Goal: Check status: Check status

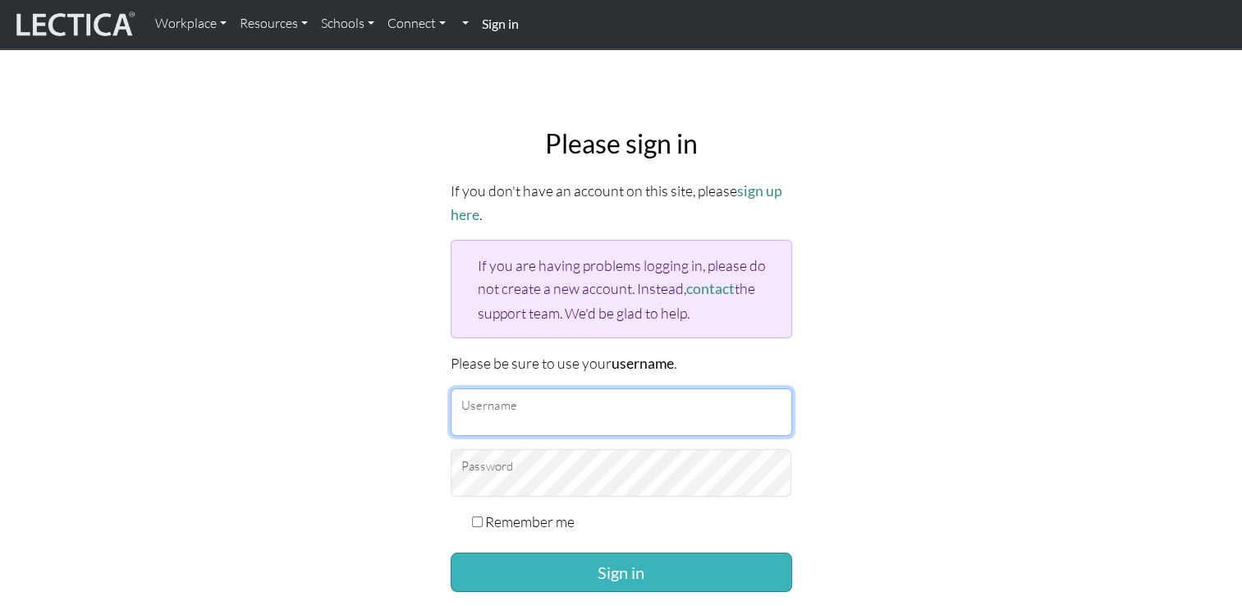
type input "Tess"
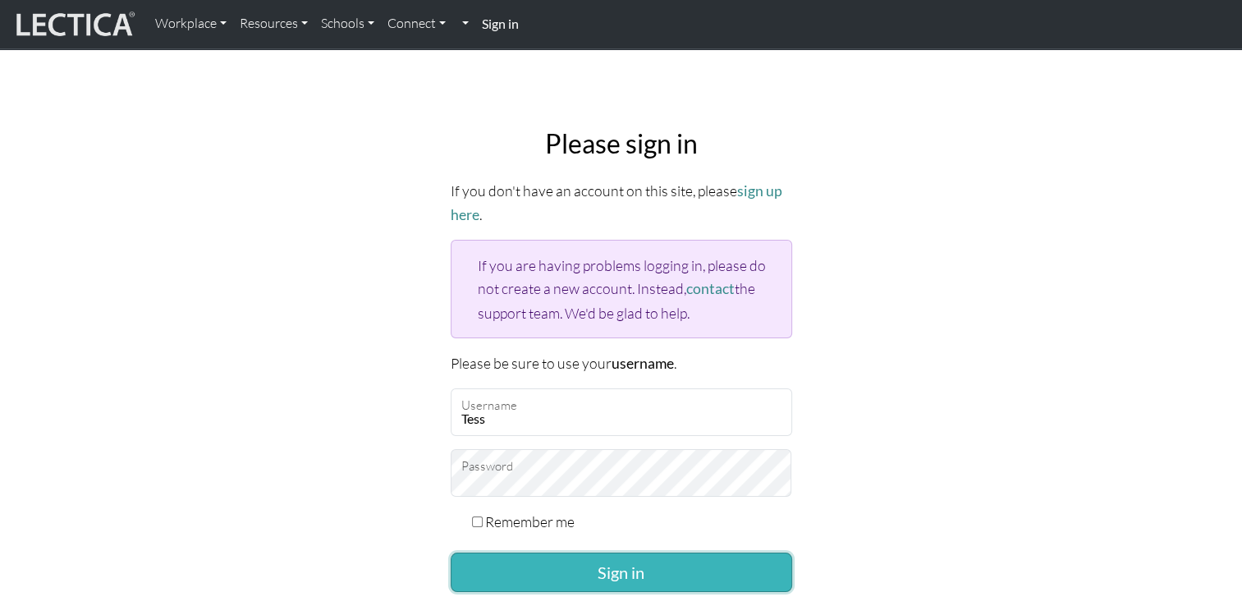
click at [679, 581] on button "Sign in" at bounding box center [621, 571] width 341 height 39
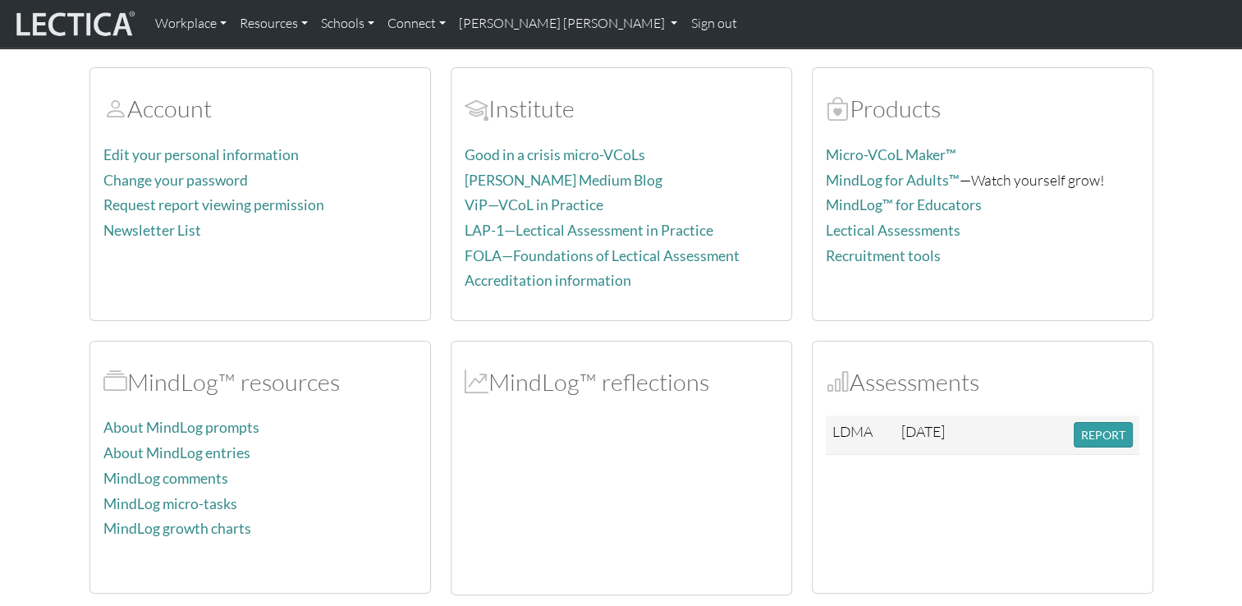
scroll to position [199, 0]
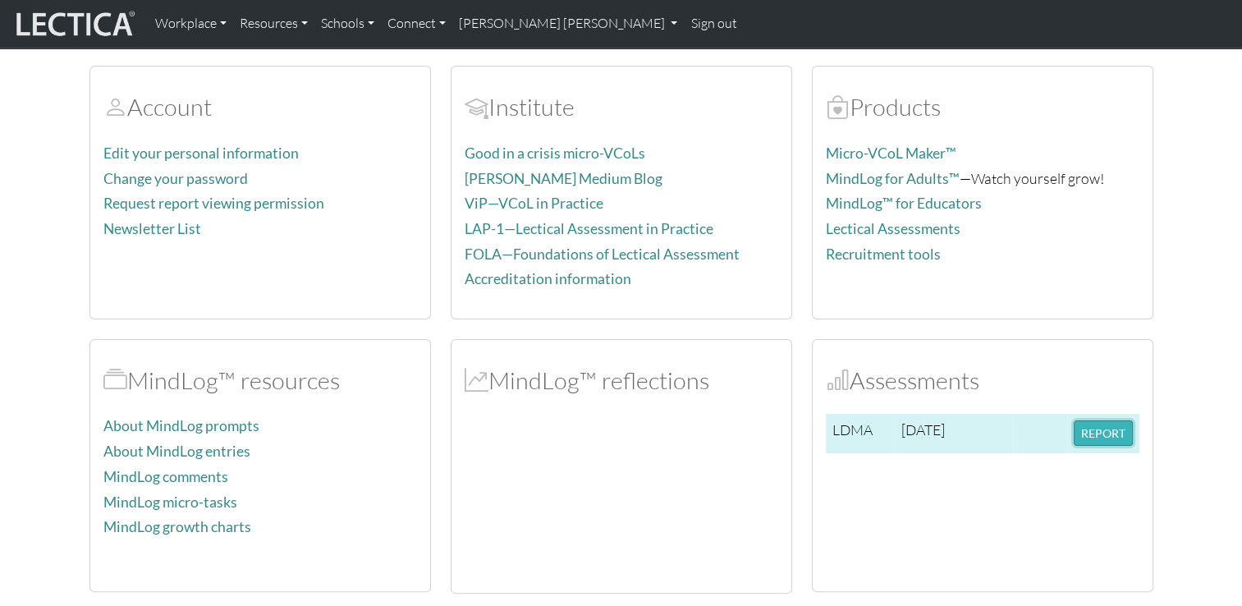
click at [1094, 432] on button "REPORT" at bounding box center [1102, 432] width 59 height 25
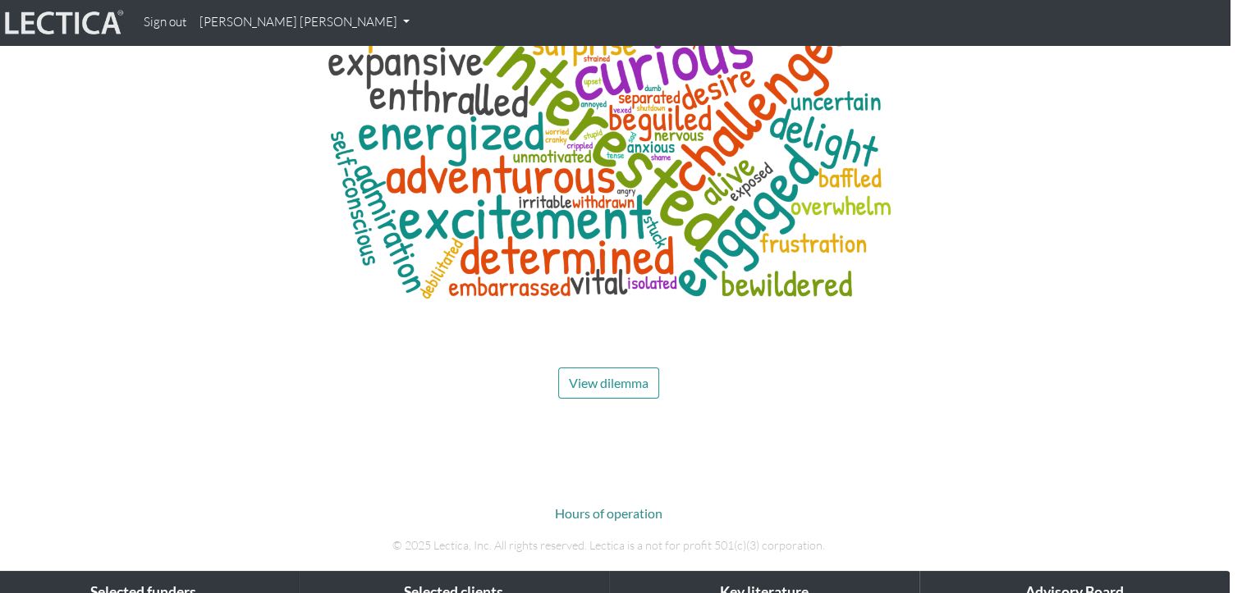
scroll to position [6357, 12]
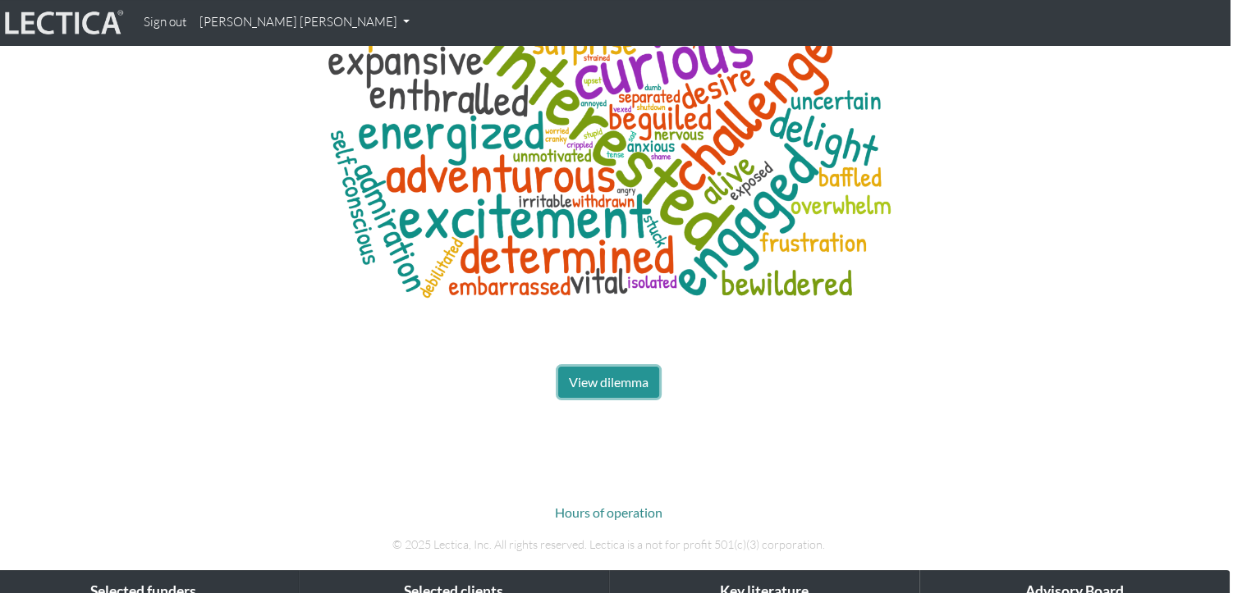
click at [610, 374] on span "View dilemma" at bounding box center [609, 382] width 80 height 16
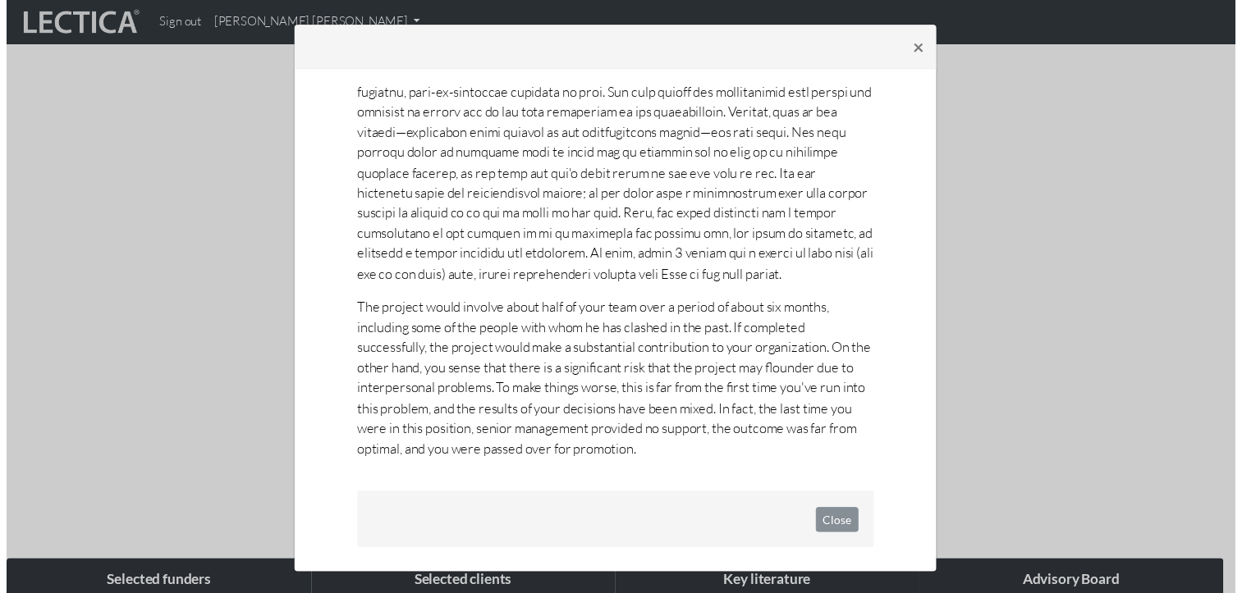
scroll to position [3, 0]
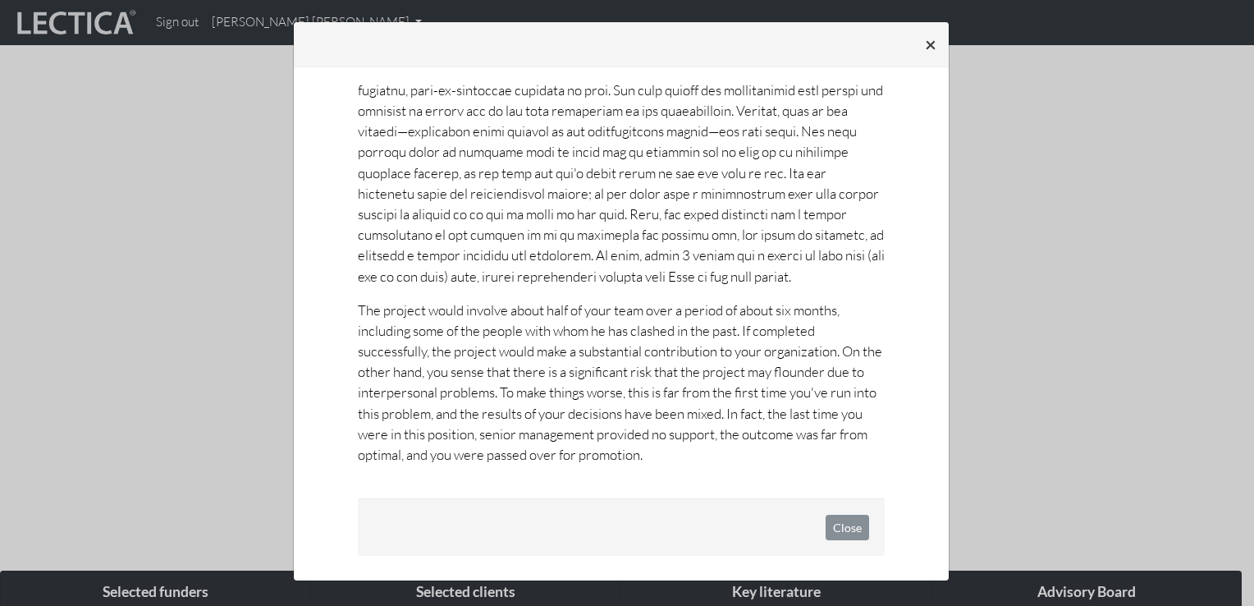
click at [914, 44] on button "×" at bounding box center [931, 44] width 38 height 46
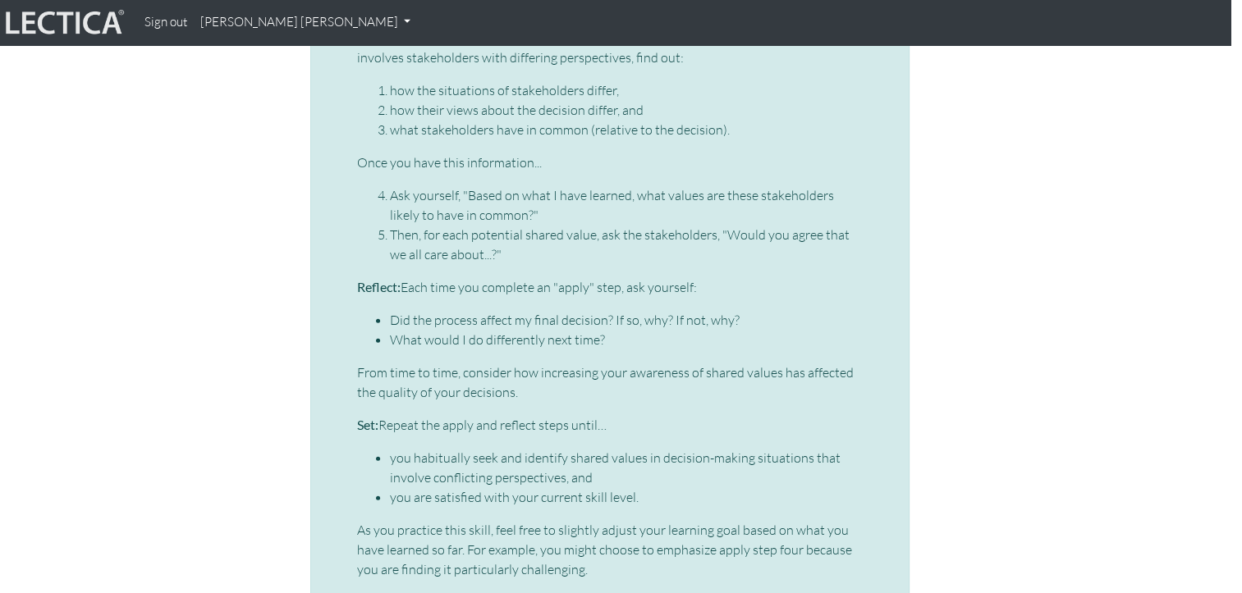
scroll to position [4313, 12]
